Goal: Communication & Community: Ask a question

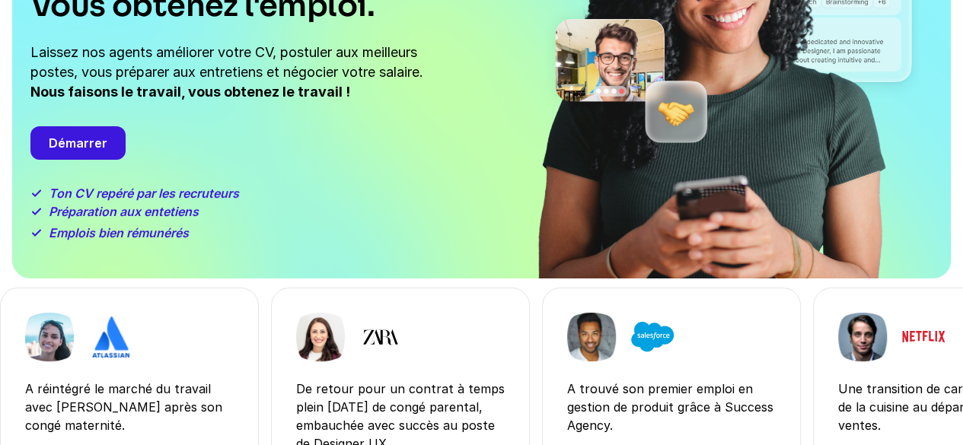
scroll to position [114, 0]
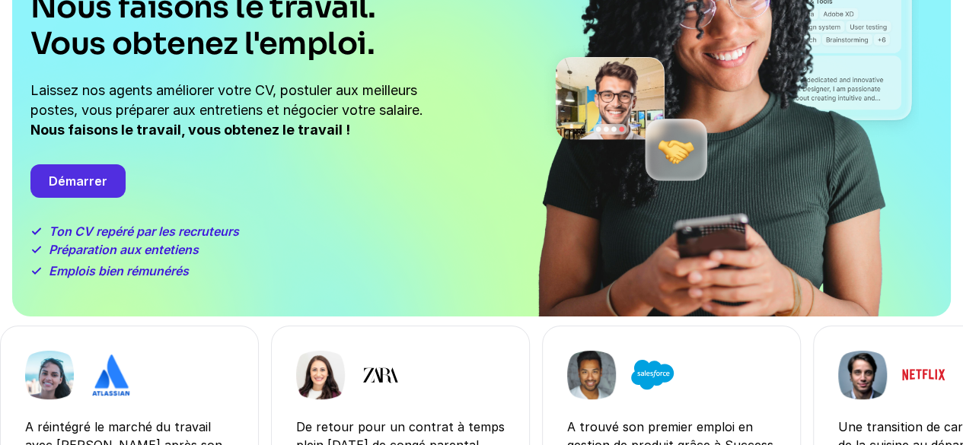
click at [79, 183] on div "Démarrer" at bounding box center [77, 180] width 95 height 33
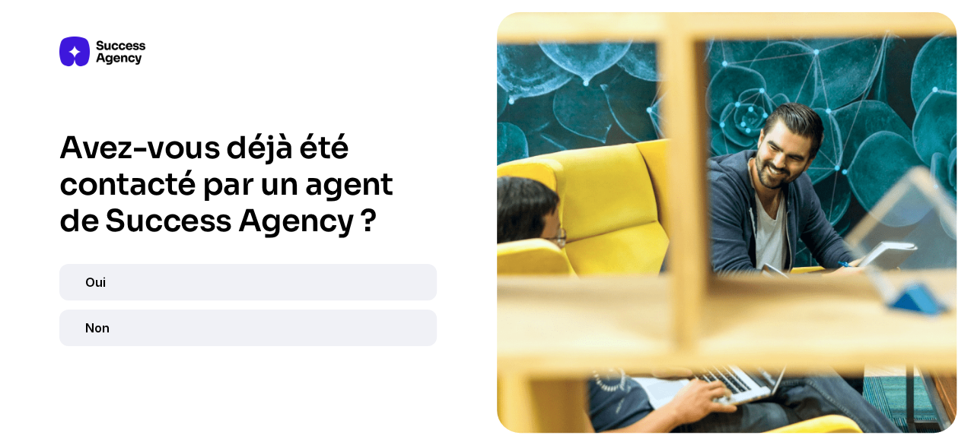
scroll to position [0, 0]
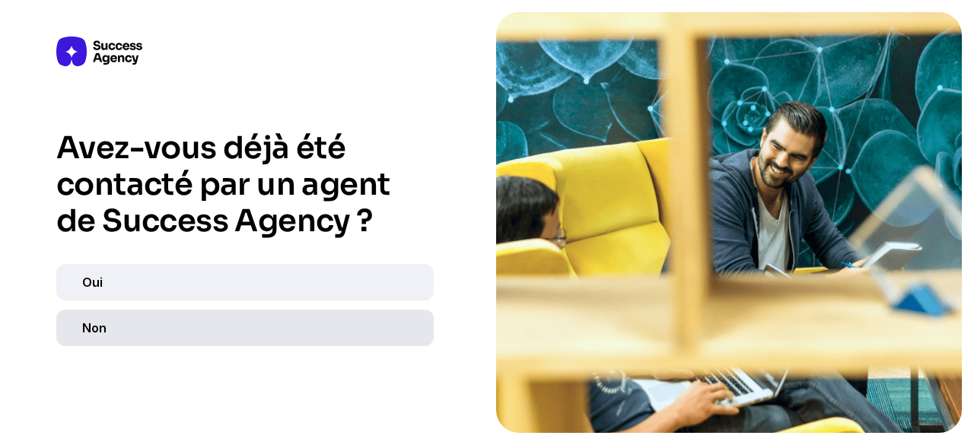
click at [152, 327] on div "Non" at bounding box center [245, 328] width 378 height 37
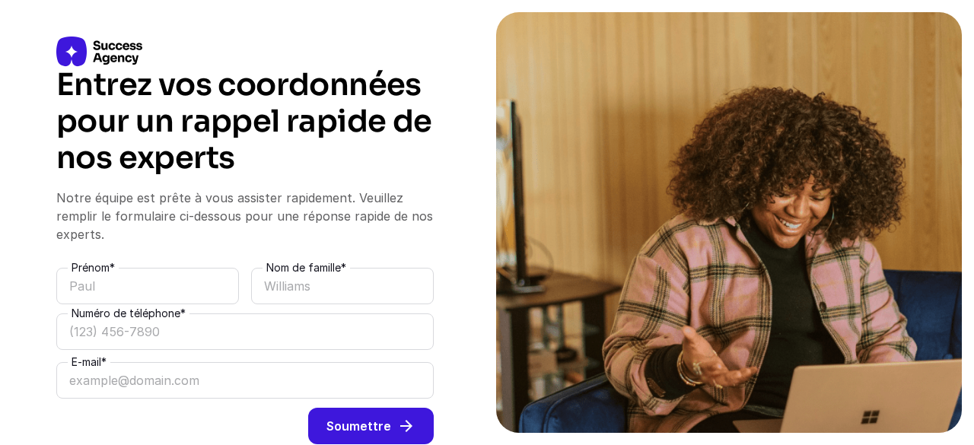
click at [126, 283] on input at bounding box center [147, 286] width 183 height 37
type input "Violaine"
type input "Hudréaux"
type input "0771619687"
type input "[EMAIL_ADDRESS][DOMAIN_NAME]"
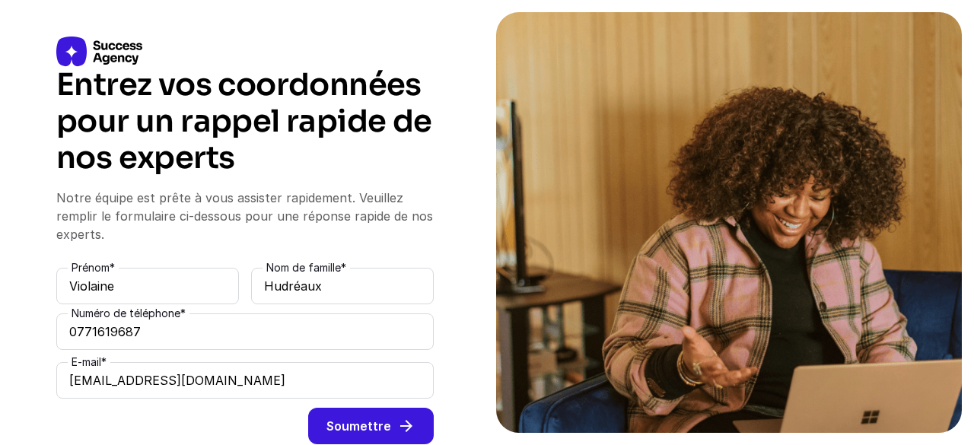
click at [388, 428] on button "Soumettre" at bounding box center [371, 426] width 126 height 37
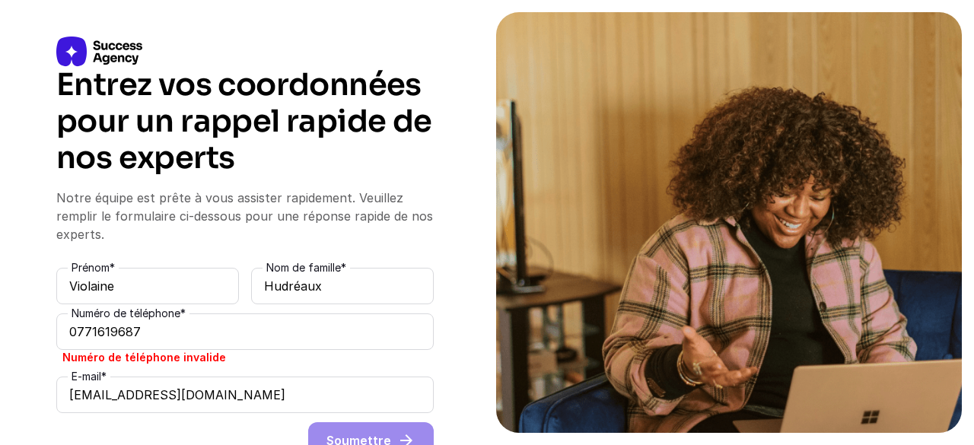
click at [81, 334] on input "0771619687" at bounding box center [245, 332] width 378 height 37
click at [99, 333] on input "07 71619687" at bounding box center [245, 332] width 378 height 37
click at [114, 330] on input "07 71 619687" at bounding box center [245, 332] width 378 height 37
click at [139, 333] on input "07 71 61 9687" at bounding box center [245, 332] width 378 height 37
click at [133, 333] on input "07 71 61 9687" at bounding box center [245, 332] width 378 height 37
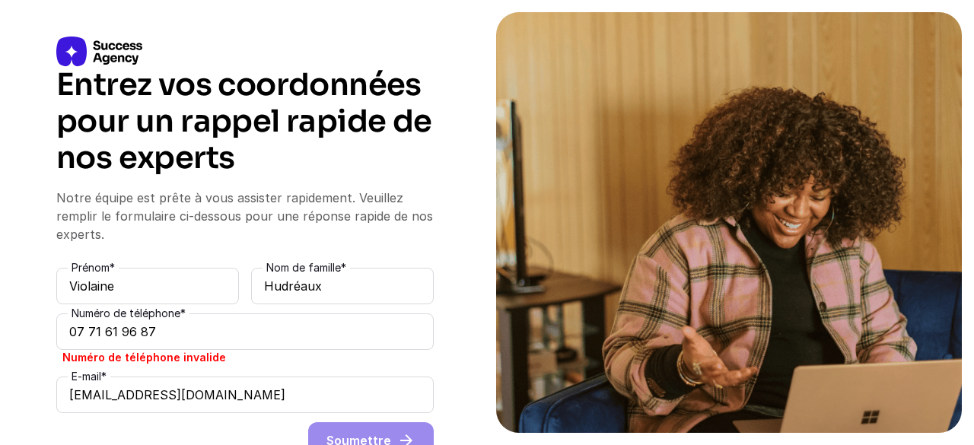
click at [366, 432] on form "Prénom * Violaine Nom de famille * Hudréaux Numéro de téléphone * 07 71 61 96 8…" at bounding box center [245, 363] width 378 height 191
click at [323, 377] on input "[EMAIL_ADDRESS][DOMAIN_NAME]" at bounding box center [245, 395] width 378 height 37
drag, startPoint x: 374, startPoint y: 435, endPoint x: 376, endPoint y: 420, distance: 14.6
click at [379, 433] on form "Prénom * Violaine Nom de famille * Hudréaux Numéro de téléphone * 07 71 61 96 8…" at bounding box center [245, 363] width 378 height 191
drag, startPoint x: 222, startPoint y: 327, endPoint x: 0, endPoint y: 276, distance: 227.1
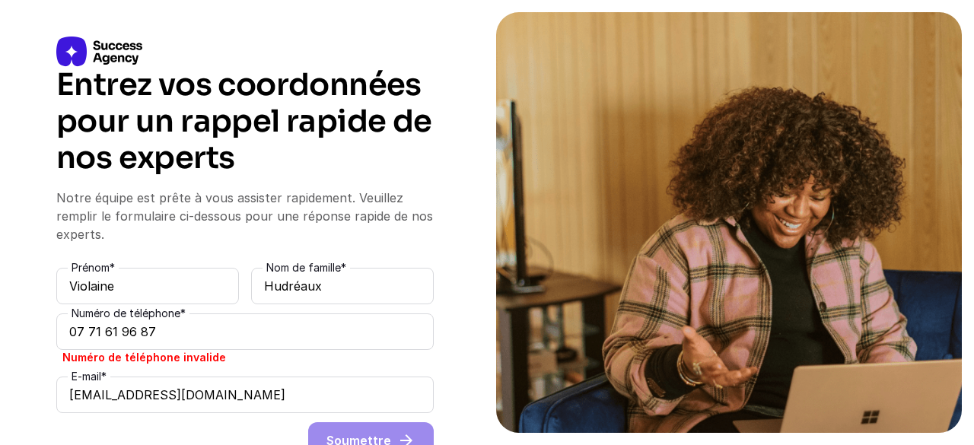
click at [0, 276] on div "Entrez vos coordonnées pour un rappel rapide de nos experts Notre équipe est pr…" at bounding box center [487, 222] width 974 height 445
type input "."
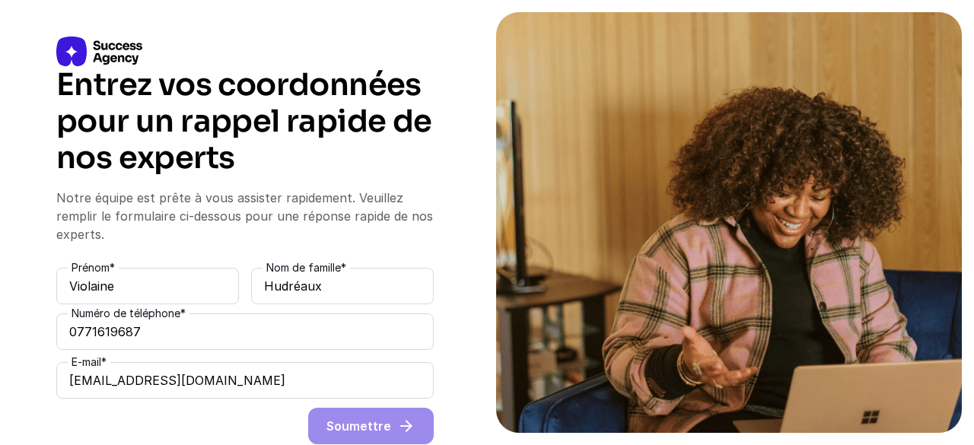
click at [370, 435] on form "Prénom * Violaine Nom de famille * Hudréaux Numéro de téléphone * 0771619687 E-…" at bounding box center [245, 356] width 378 height 177
click at [368, 424] on form "Prénom * Violaine Nom de famille * Hudréaux Numéro de téléphone * 0771619687 E-…" at bounding box center [245, 356] width 378 height 177
click at [371, 268] on input "Hudréaux" at bounding box center [342, 286] width 183 height 37
drag, startPoint x: 295, startPoint y: 333, endPoint x: 333, endPoint y: 395, distance: 72.1
click at [295, 336] on input "0771619687" at bounding box center [245, 332] width 378 height 37
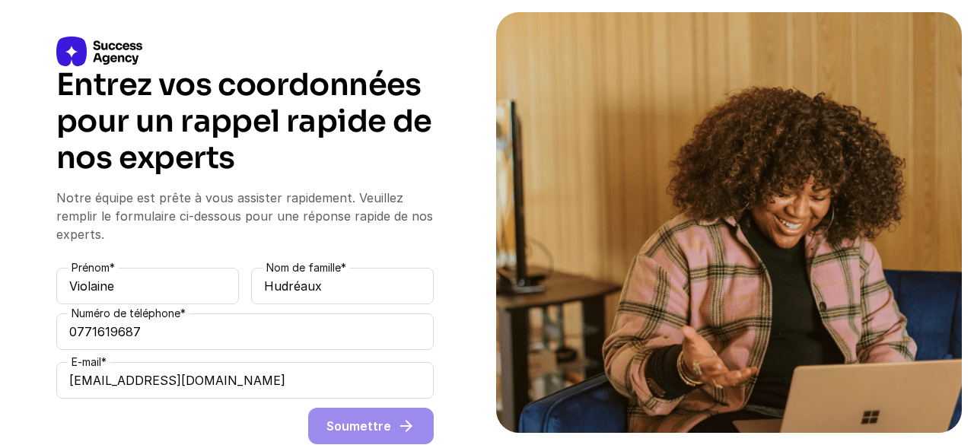
drag, startPoint x: 359, startPoint y: 426, endPoint x: 301, endPoint y: 386, distance: 69.5
click at [359, 426] on form "Prénom * Violaine Nom de famille * Hudréaux Numéro de téléphone * 0771619687 E-…" at bounding box center [245, 356] width 378 height 177
drag, startPoint x: 263, startPoint y: 320, endPoint x: 34, endPoint y: 308, distance: 228.7
click at [34, 308] on div "Entrez vos coordonnées pour un rappel rapide de nos experts Notre équipe est pr…" at bounding box center [487, 240] width 950 height 457
click at [401, 174] on div "Entrez vos coordonnées pour un rappel rapide de nos experts" at bounding box center [245, 122] width 378 height 110
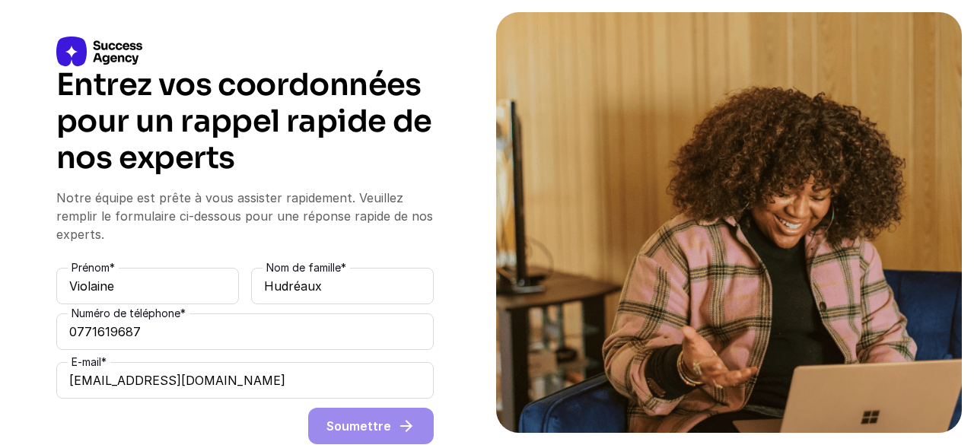
drag, startPoint x: 128, startPoint y: 329, endPoint x: 99, endPoint y: 331, distance: 29.0
click at [105, 331] on input "0771619687" at bounding box center [245, 332] width 378 height 37
click at [73, 339] on input "0771619687" at bounding box center [245, 332] width 378 height 37
click at [88, 336] on input "0771619687" at bounding box center [245, 332] width 378 height 37
click at [84, 339] on input "0771619687" at bounding box center [245, 332] width 378 height 37
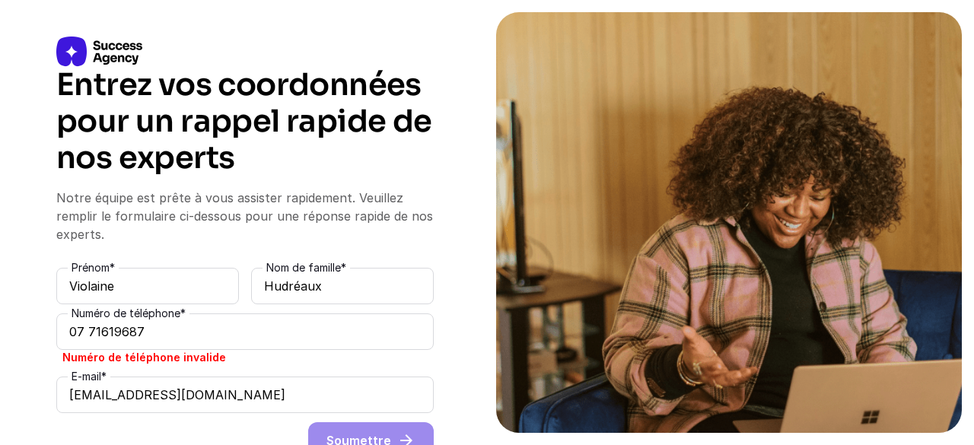
click at [100, 333] on input "07 71619687" at bounding box center [245, 332] width 378 height 37
click at [118, 333] on input "07 71 619687" at bounding box center [245, 332] width 378 height 37
click at [129, 334] on input "07 71 61 9687" at bounding box center [245, 332] width 378 height 37
drag, startPoint x: 163, startPoint y: 333, endPoint x: 239, endPoint y: 371, distance: 85.5
click at [163, 333] on input "07 71 61 96 87" at bounding box center [245, 332] width 378 height 37
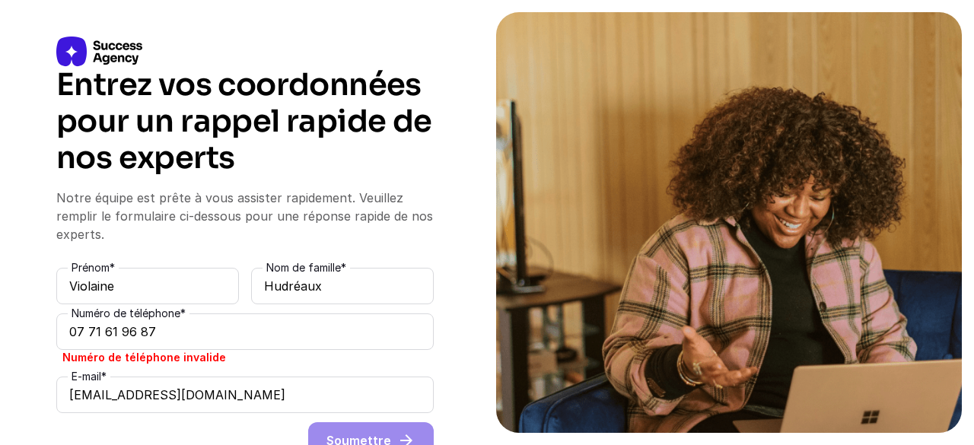
type input "07 71 61 96 87"
click at [336, 430] on form "Prénom * Violaine Nom de famille * Hudréaux Numéro de téléphone * 07 71 61 96 8…" at bounding box center [245, 363] width 378 height 191
click at [297, 395] on input "[EMAIL_ADDRESS][DOMAIN_NAME]" at bounding box center [245, 395] width 378 height 37
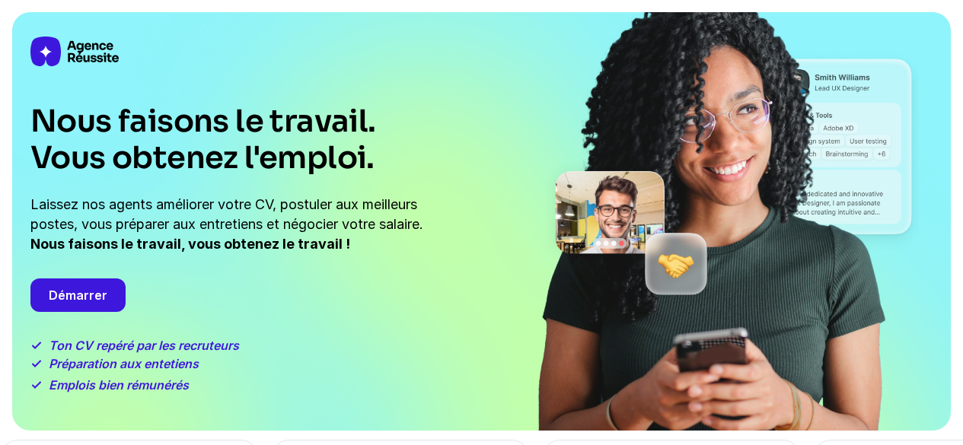
scroll to position [76, 0]
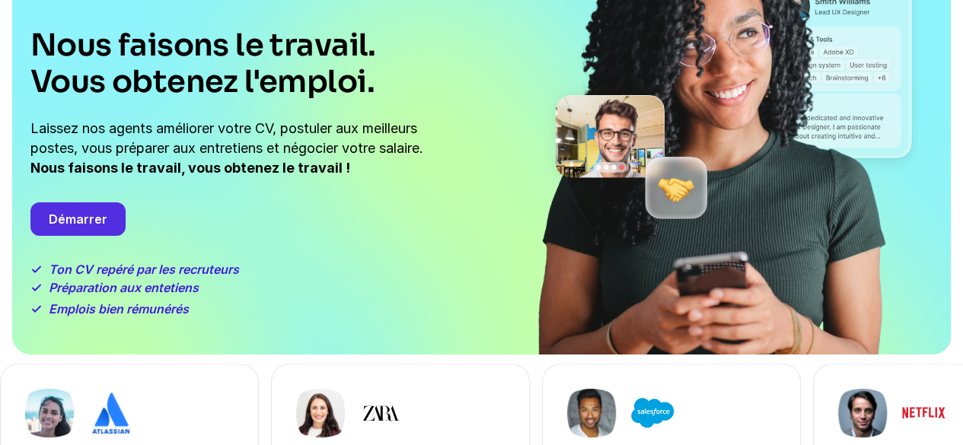
click at [92, 214] on div "Démarrer" at bounding box center [77, 218] width 95 height 33
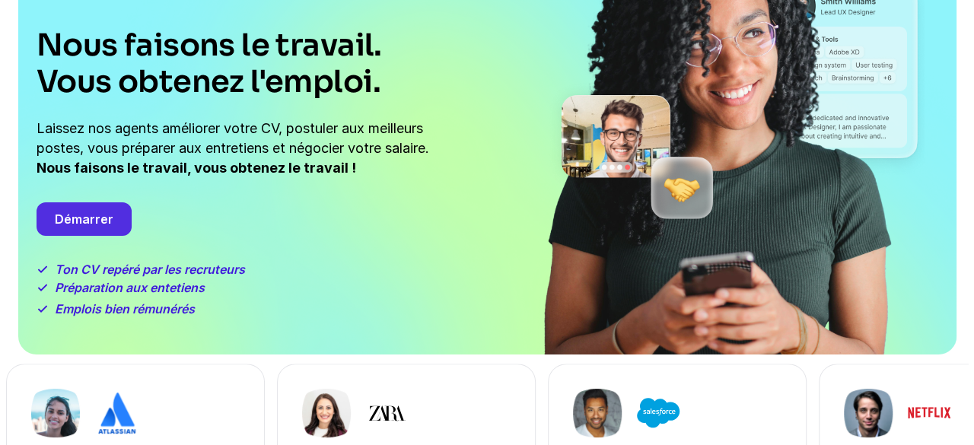
scroll to position [0, 0]
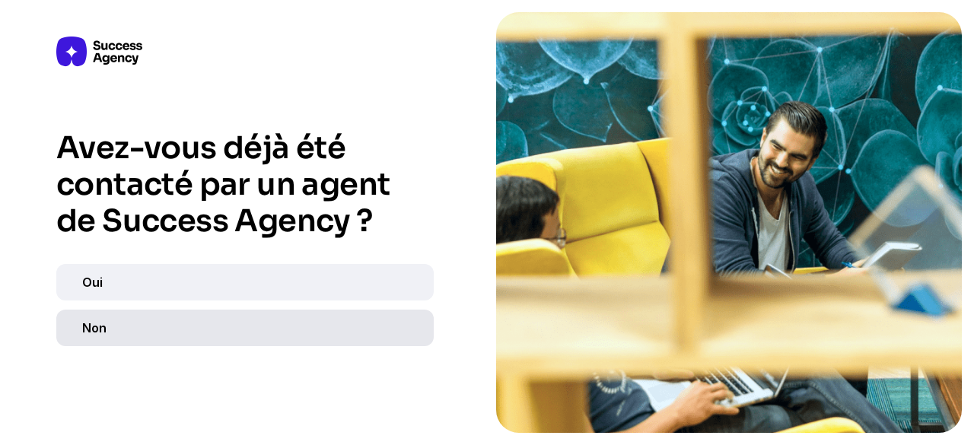
click at [110, 324] on div "Non" at bounding box center [245, 328] width 378 height 37
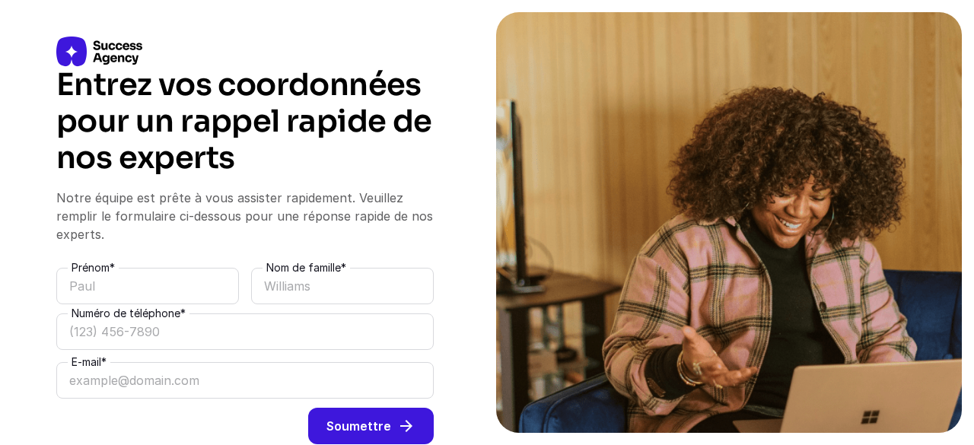
click at [123, 349] on input at bounding box center [245, 332] width 378 height 37
type input "[PHONE_NUMBER]"
click at [226, 270] on input at bounding box center [147, 286] width 183 height 37
click at [226, 272] on input at bounding box center [147, 286] width 183 height 37
type input "Violaine"
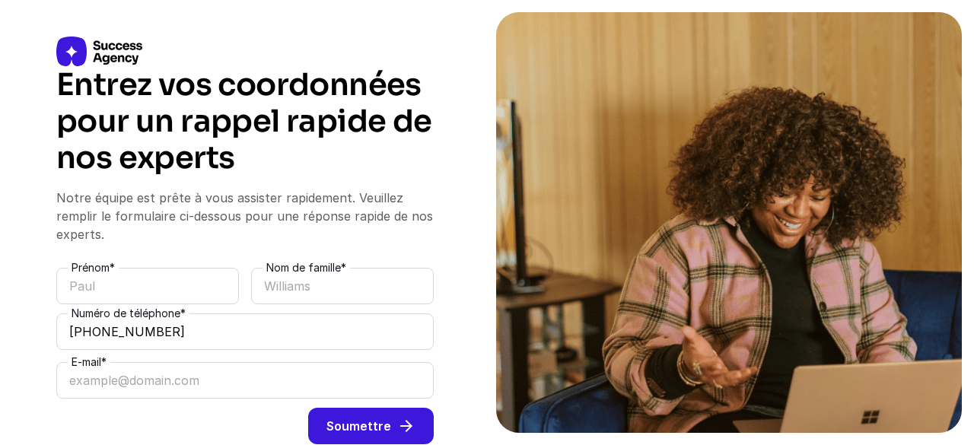
type input "Hudréaux"
type input "[EMAIL_ADDRESS][DOMAIN_NAME]"
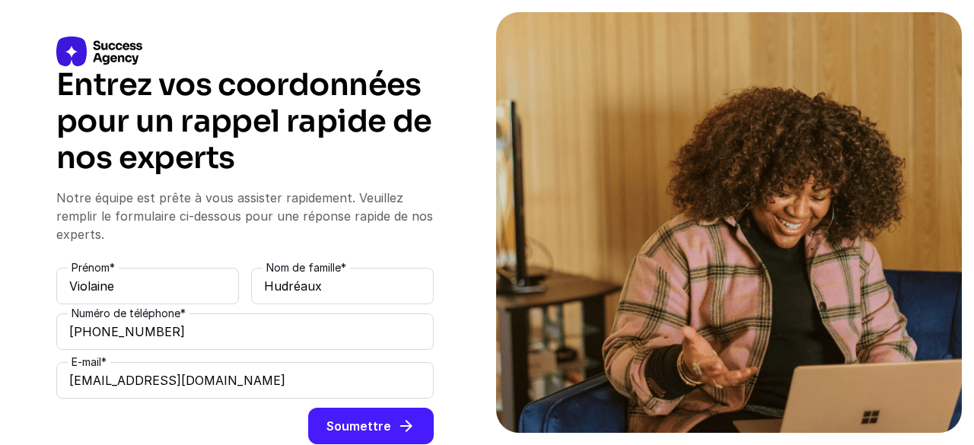
drag, startPoint x: 419, startPoint y: 426, endPoint x: 416, endPoint y: 410, distance: 15.5
click at [419, 426] on button "Soumettre" at bounding box center [371, 426] width 126 height 37
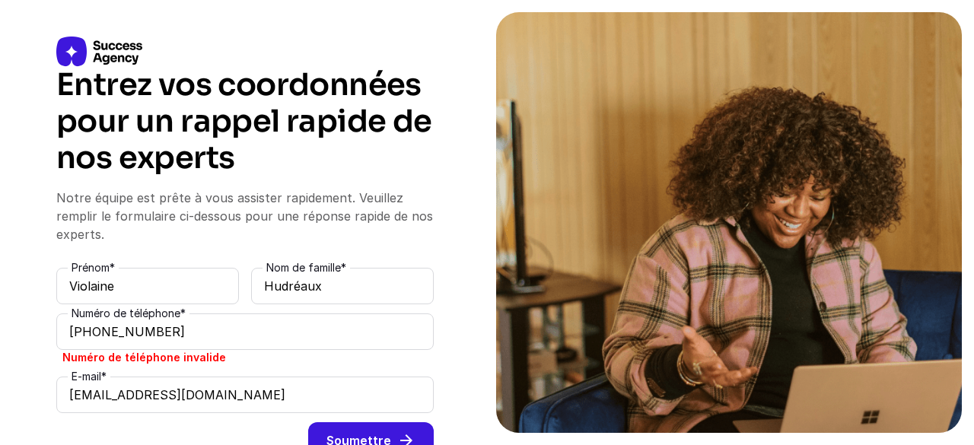
click at [70, 330] on input "[PHONE_NUMBER]" at bounding box center [245, 332] width 378 height 37
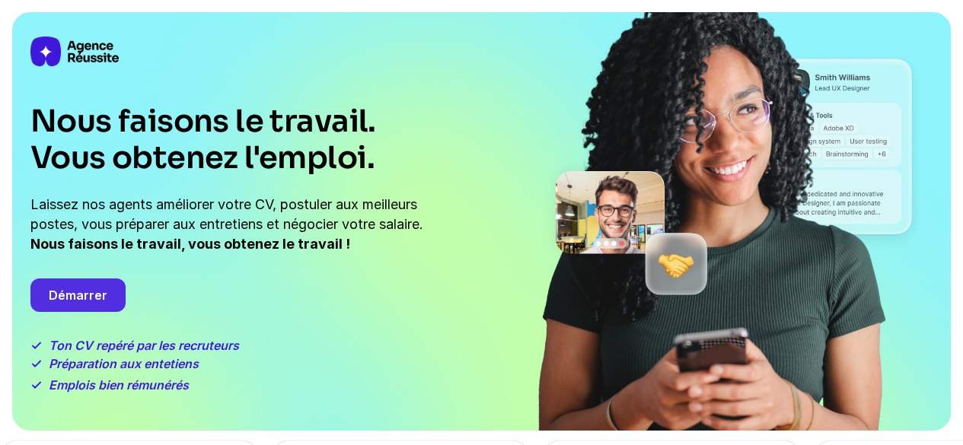
click at [67, 292] on div "Démarrer" at bounding box center [77, 295] width 95 height 33
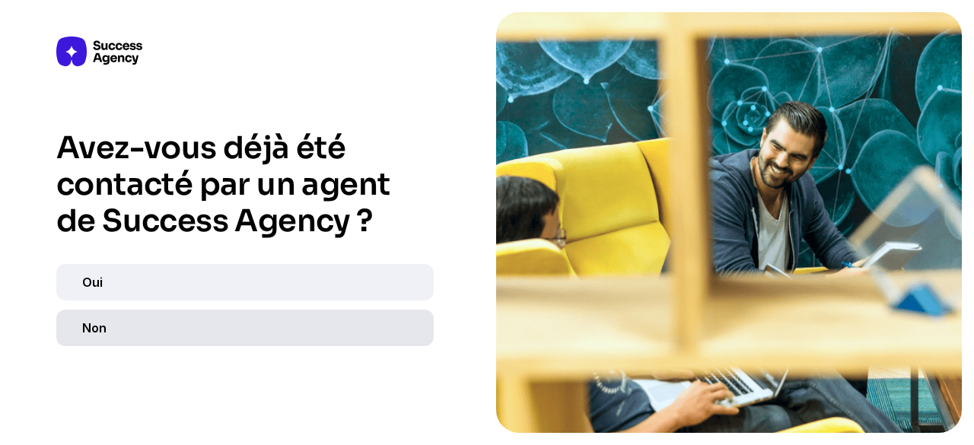
click at [103, 327] on div "Non" at bounding box center [245, 328] width 378 height 37
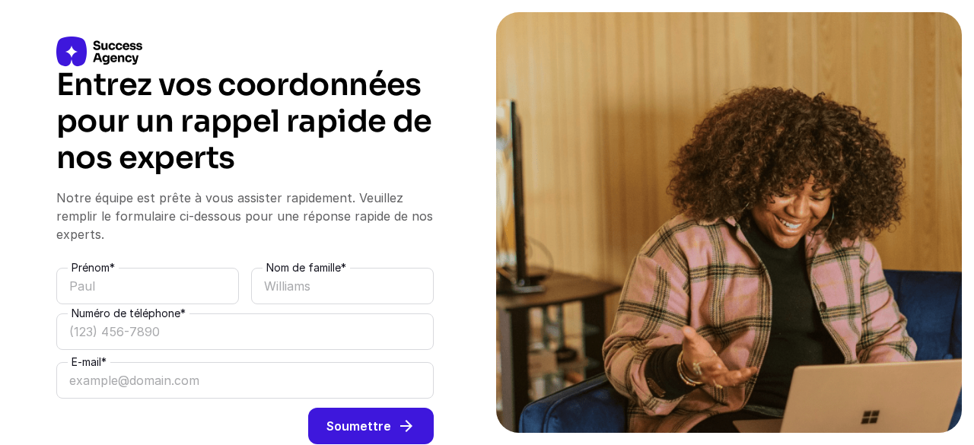
click at [175, 279] on input at bounding box center [147, 286] width 183 height 37
click at [104, 336] on input at bounding box center [245, 332] width 378 height 37
type input "(071)619687"
click at [119, 281] on input at bounding box center [147, 286] width 183 height 37
type input "Violaine"
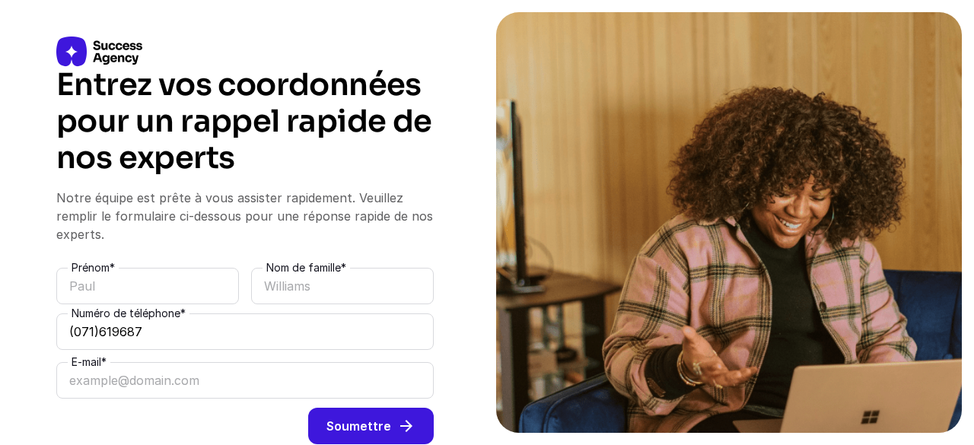
type input "Hudréaux"
type input "[EMAIL_ADDRESS][DOMAIN_NAME]"
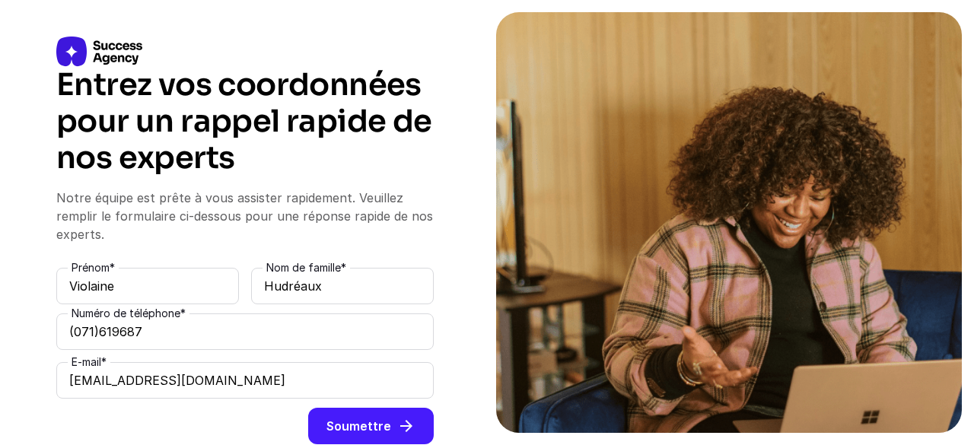
click at [376, 432] on button "Soumettre" at bounding box center [371, 426] width 126 height 37
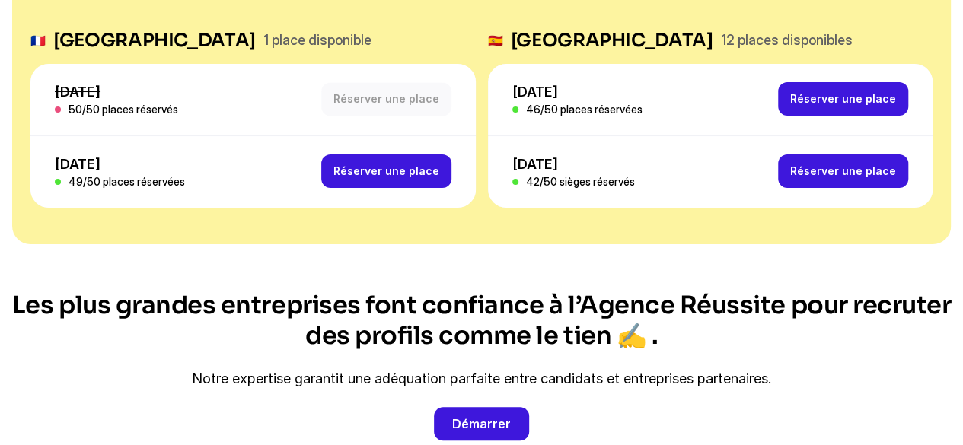
scroll to position [4168, 0]
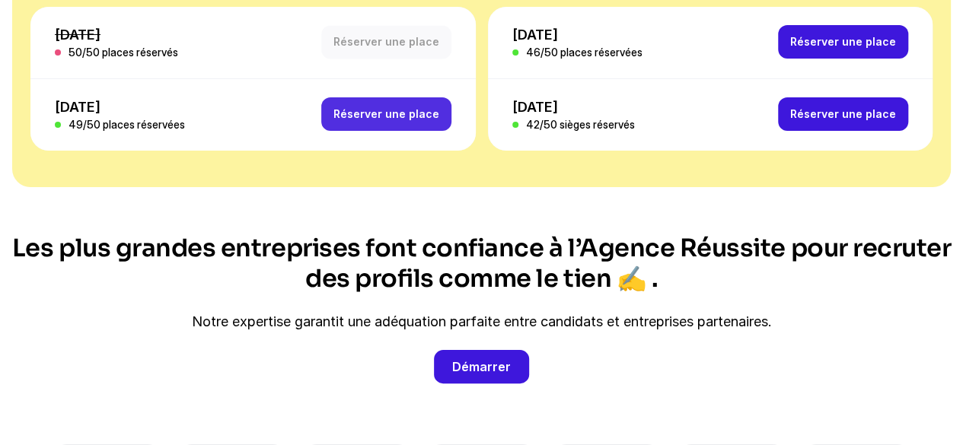
click at [396, 103] on div "Réserver une place" at bounding box center [386, 113] width 130 height 33
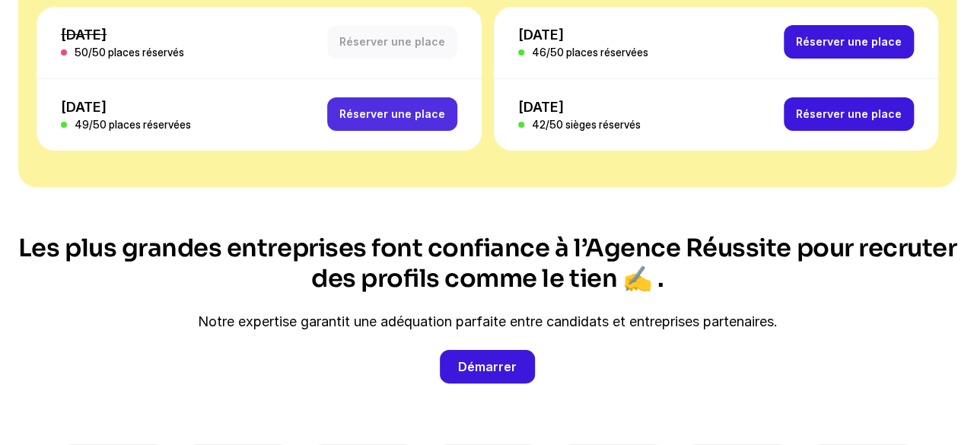
scroll to position [0, 0]
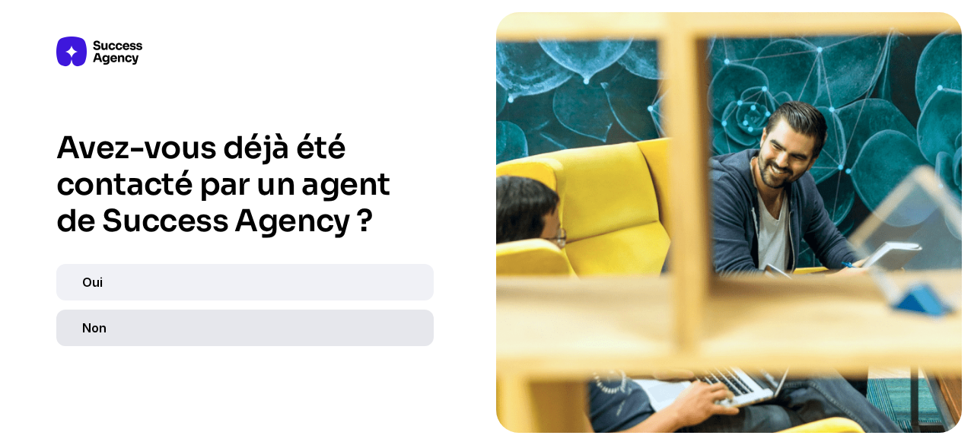
click at [160, 332] on div "Non" at bounding box center [245, 328] width 378 height 37
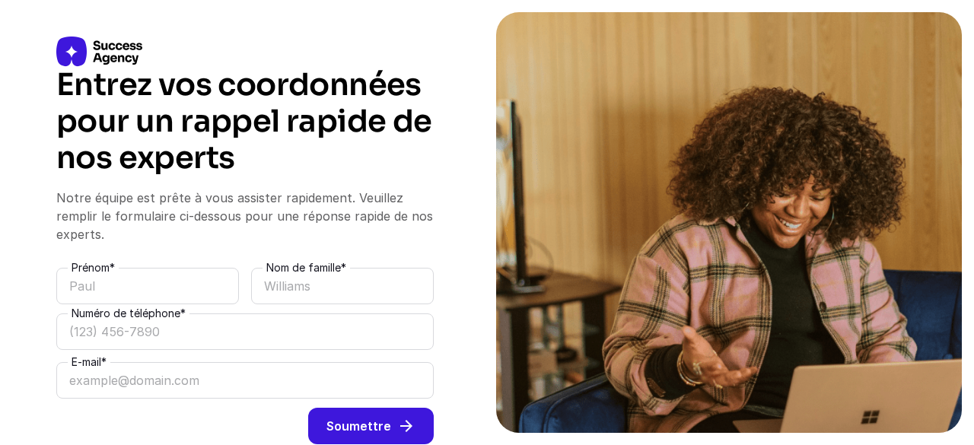
click at [151, 293] on input at bounding box center [147, 286] width 183 height 37
type input "Violaine"
type input "Hudréaux"
type input "0771619687"
type input "[EMAIL_ADDRESS][DOMAIN_NAME]"
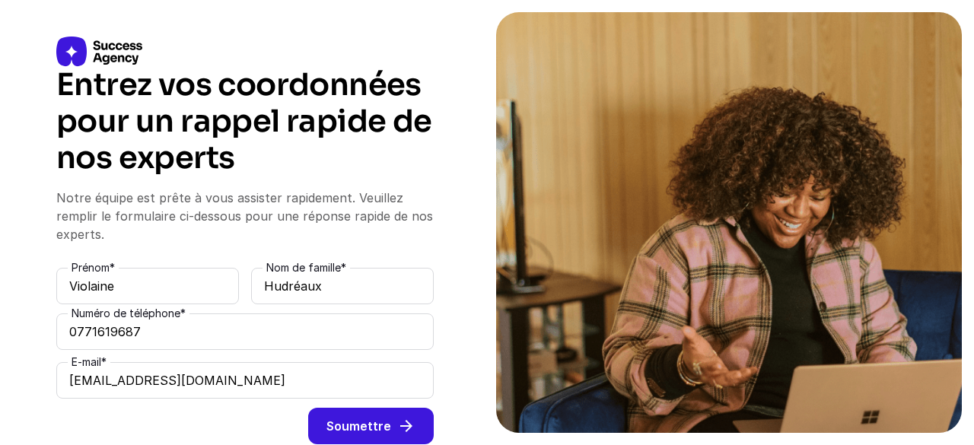
click at [394, 429] on button "Soumettre" at bounding box center [371, 426] width 126 height 37
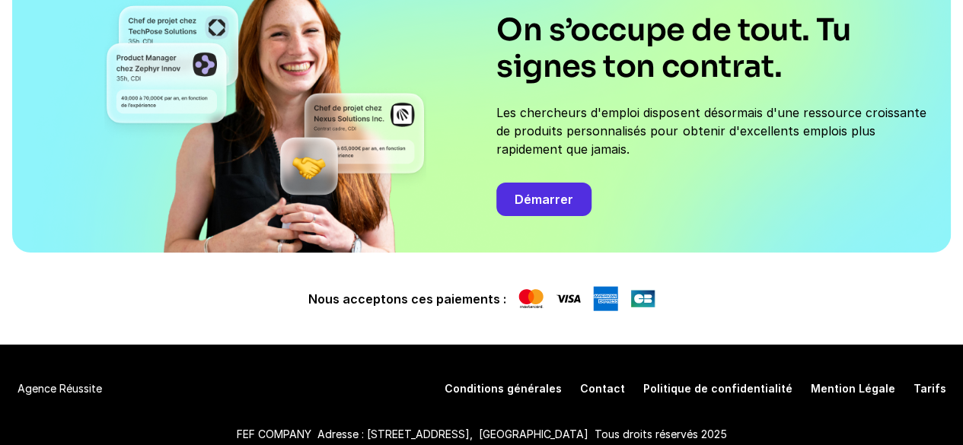
scroll to position [5951, 0]
click at [620, 383] on div "Contact" at bounding box center [602, 388] width 45 height 15
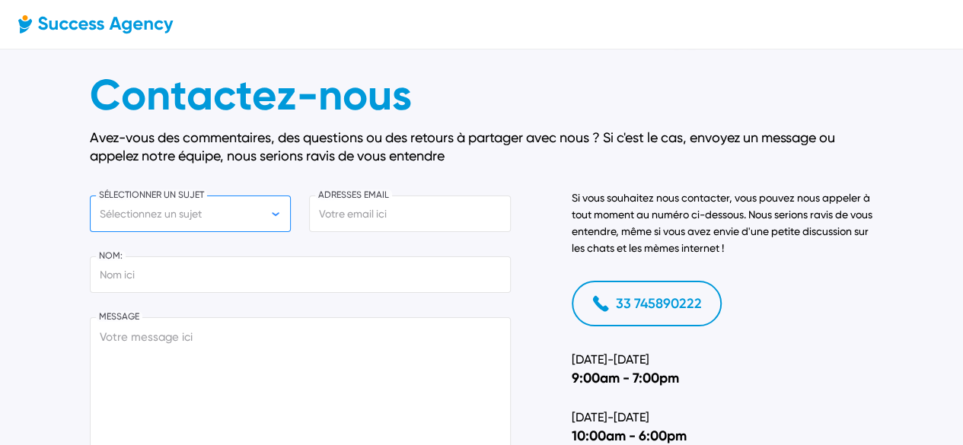
click at [175, 202] on input at bounding box center [191, 214] width 202 height 37
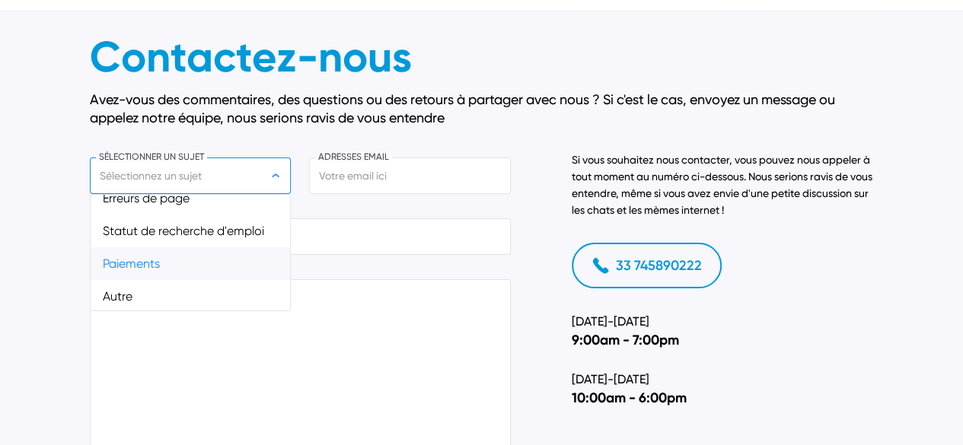
scroll to position [57, 0]
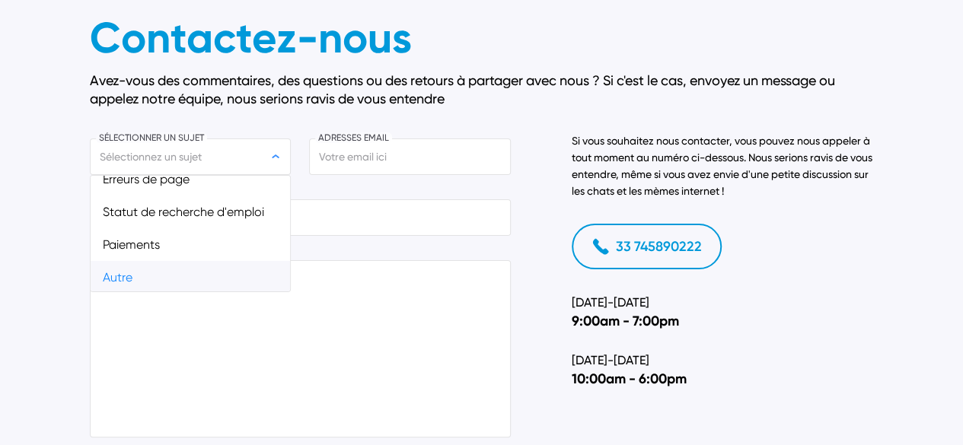
click at [149, 269] on div "Autre" at bounding box center [191, 277] width 200 height 33
type input "Autre"
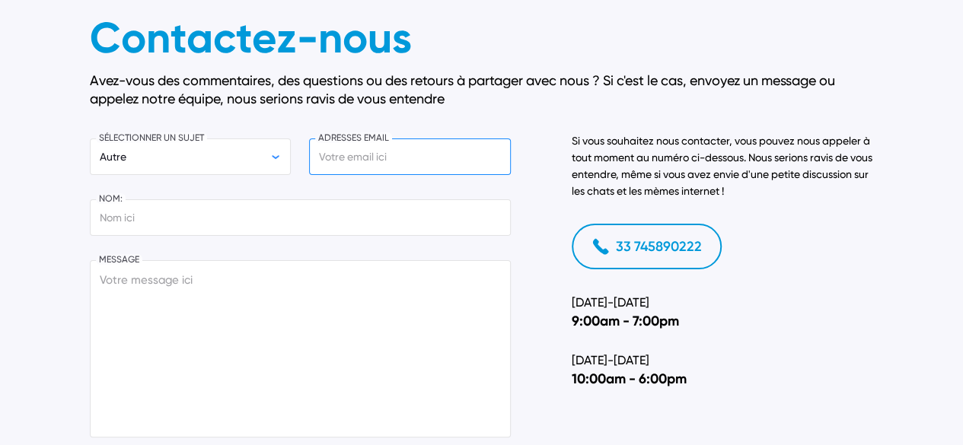
click at [384, 149] on input at bounding box center [410, 157] width 202 height 37
type input "[EMAIL_ADDRESS][DOMAIN_NAME]"
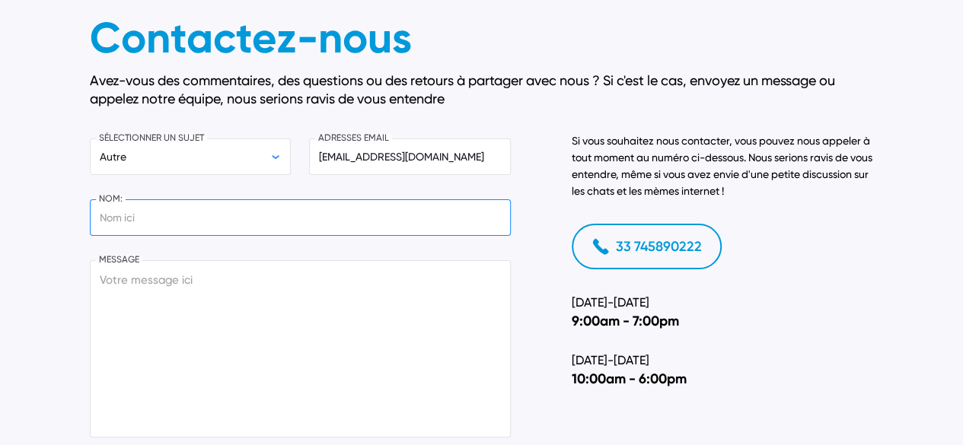
click at [155, 214] on input at bounding box center [300, 217] width 421 height 37
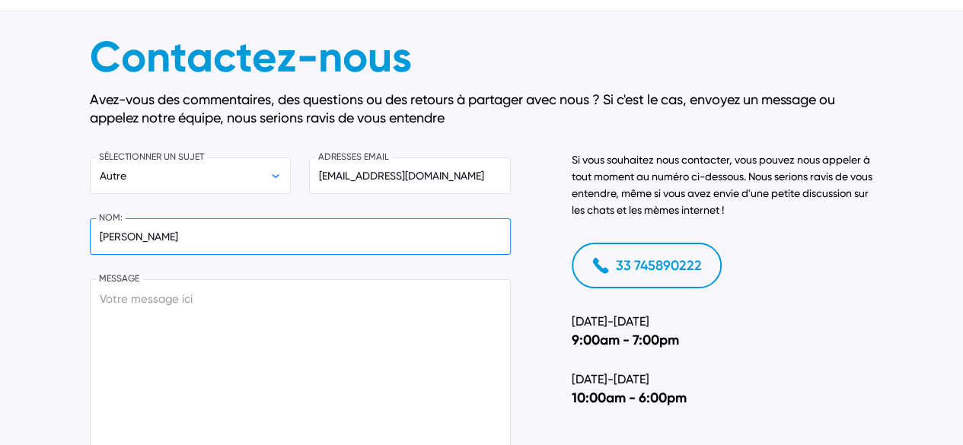
type input "Violaine Hudréaux"
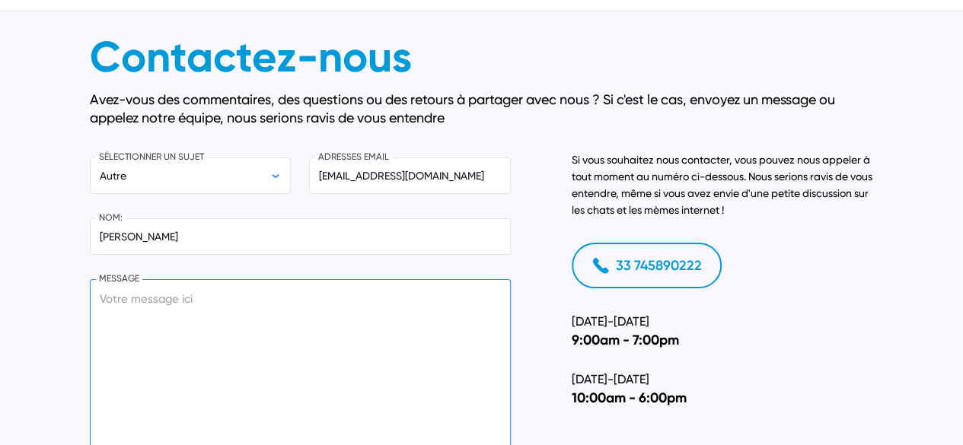
click at [178, 303] on textarea at bounding box center [300, 367] width 421 height 177
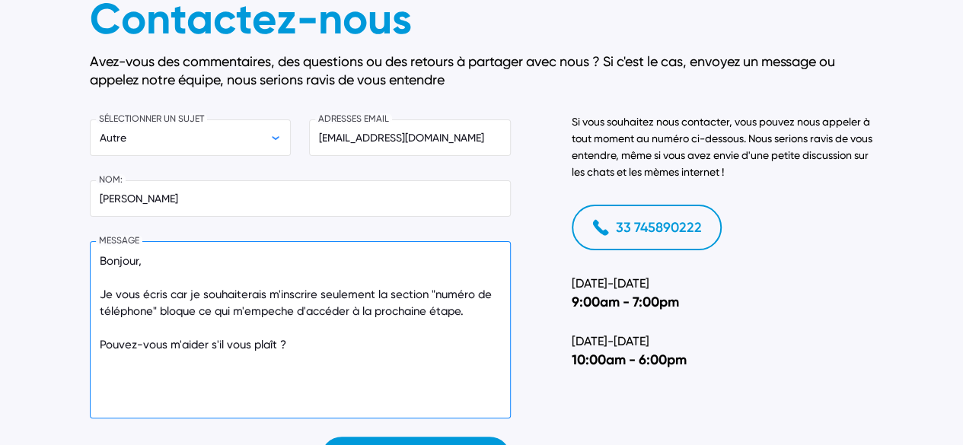
scroll to position [57, 0]
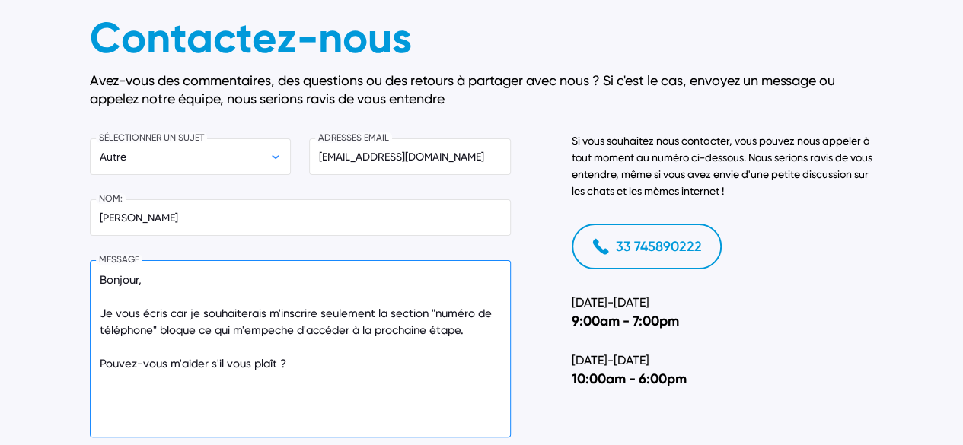
click at [278, 336] on textarea "Bonjour, Je vous écris car je souhaiterais m'inscrire seulement la section "num…" at bounding box center [300, 348] width 421 height 177
click at [185, 393] on textarea "Bonjour, Je vous écris car je souhaiterais m'inscrire seulement la section "num…" at bounding box center [300, 348] width 421 height 177
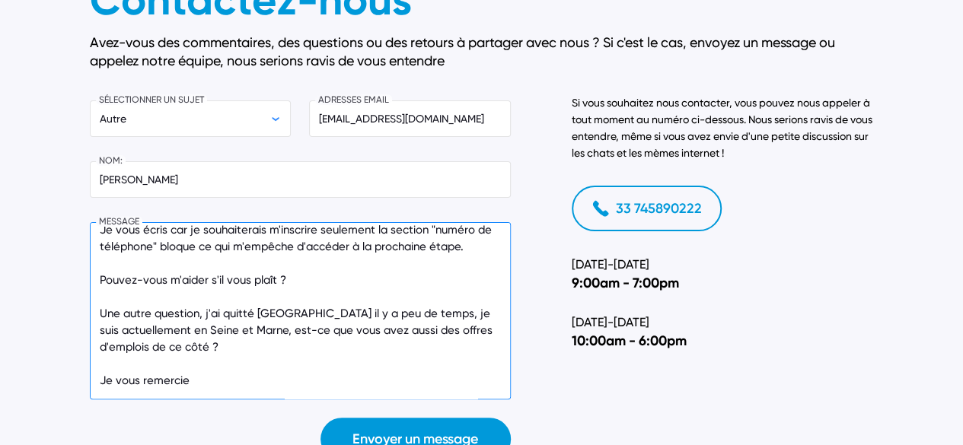
scroll to position [247, 0]
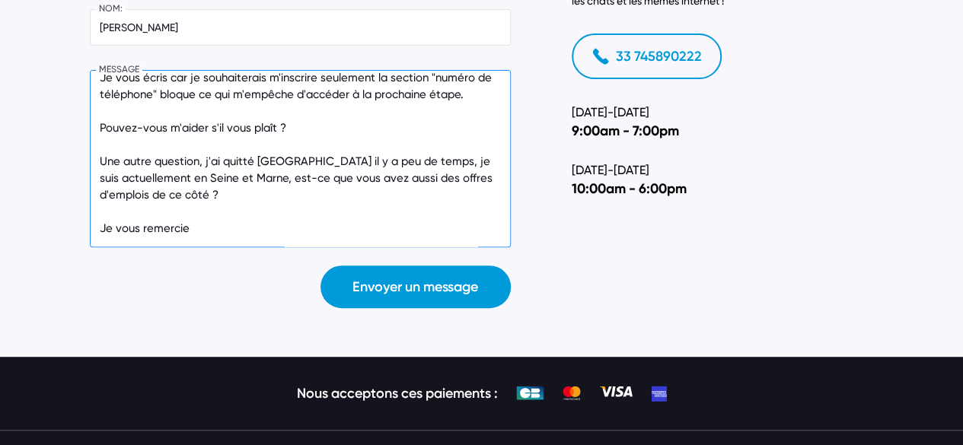
type textarea "Bonjour, Je vous écris car je souhaiterais m'inscrire seulement la section "num…"
click at [405, 281] on button "Envoyer un message" at bounding box center [415, 287] width 190 height 43
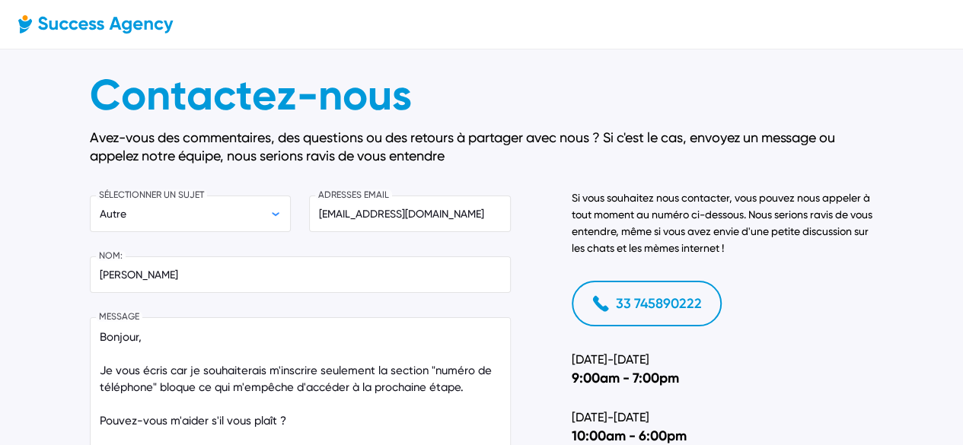
scroll to position [0, 0]
click at [65, 24] on icon at bounding box center [96, 24] width 156 height 24
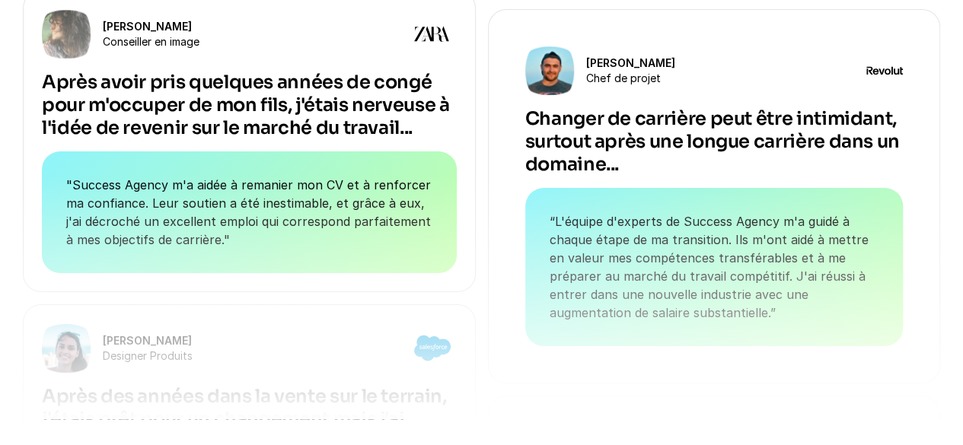
scroll to position [5329, 0]
